Goal: Register for event/course

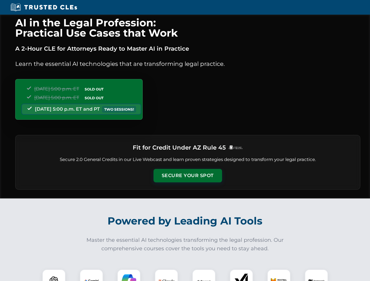
click at [187, 176] on button "Secure Your Spot" at bounding box center [187, 175] width 68 height 13
click at [54, 275] on img at bounding box center [53, 280] width 17 height 17
